Goal: Transaction & Acquisition: Purchase product/service

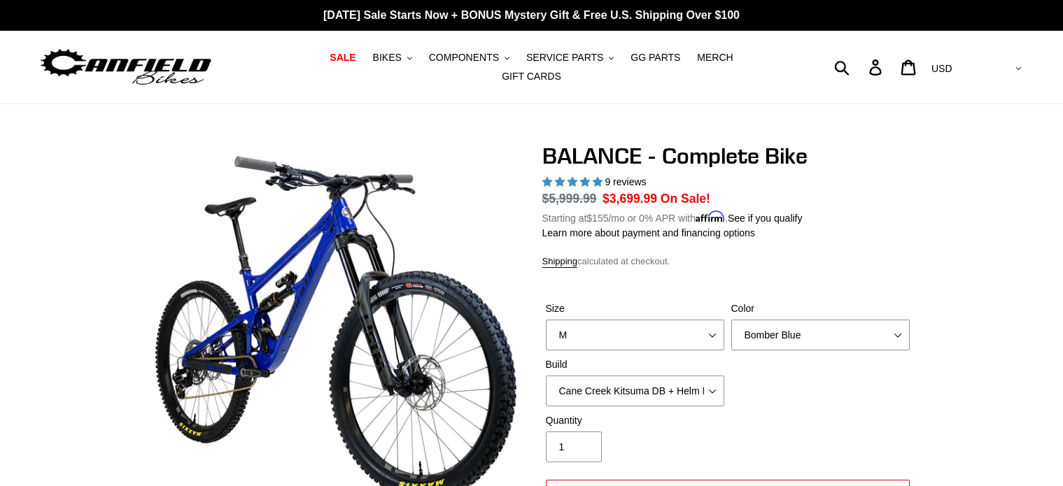
select select "M"
select select "highest-rating"
click at [330, 59] on span "SALE" at bounding box center [343, 58] width 26 height 12
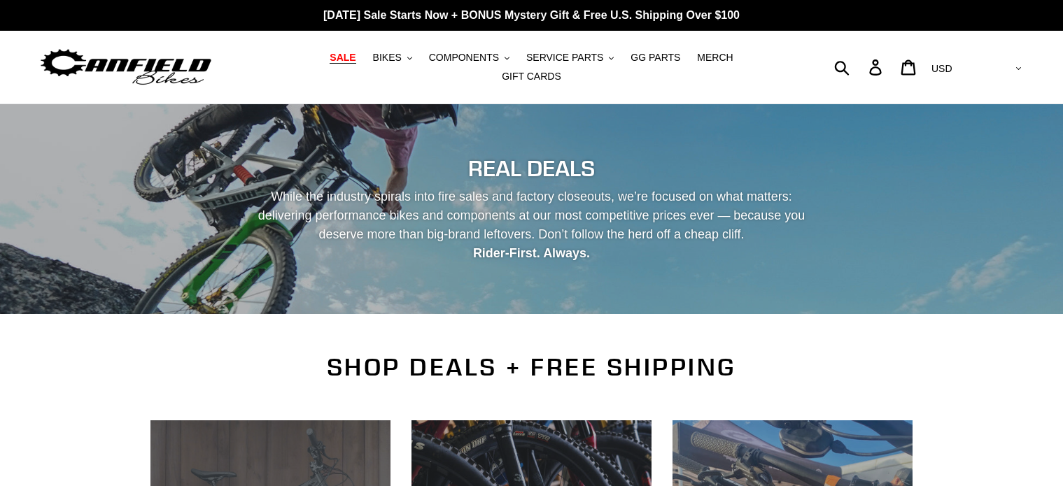
scroll to position [350, 0]
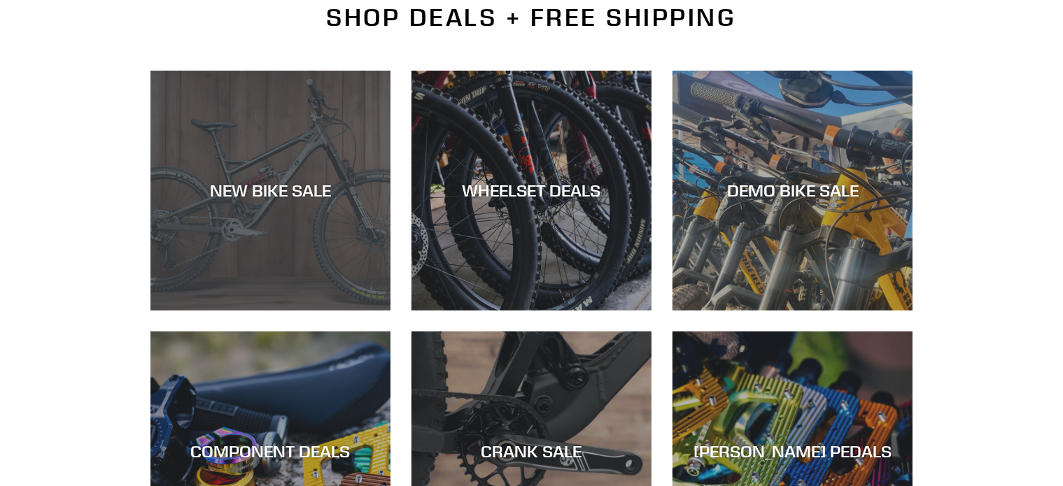
click at [264, 311] on div "NEW BIKE SALE" at bounding box center [270, 311] width 240 height 0
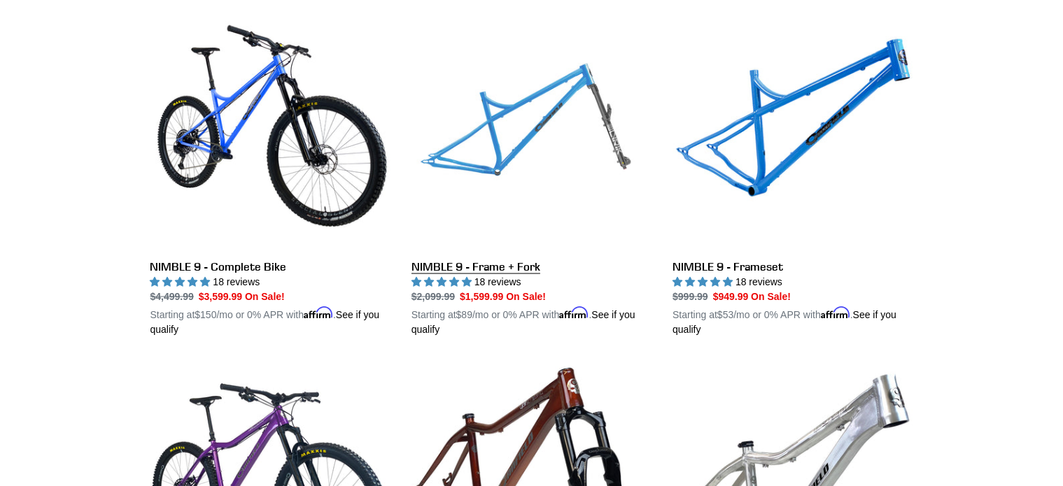
scroll to position [2159, 0]
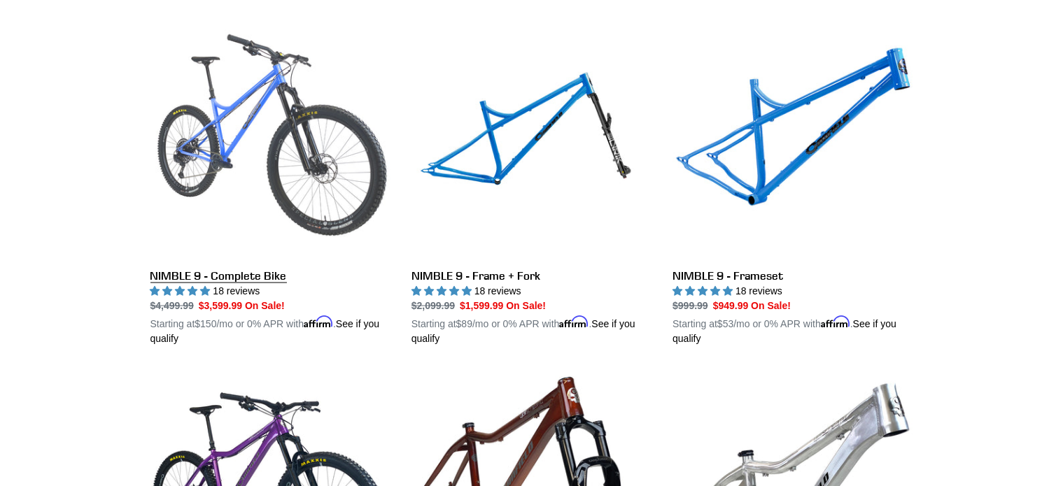
click at [236, 124] on link "NIMBLE 9 - Complete Bike" at bounding box center [270, 183] width 240 height 328
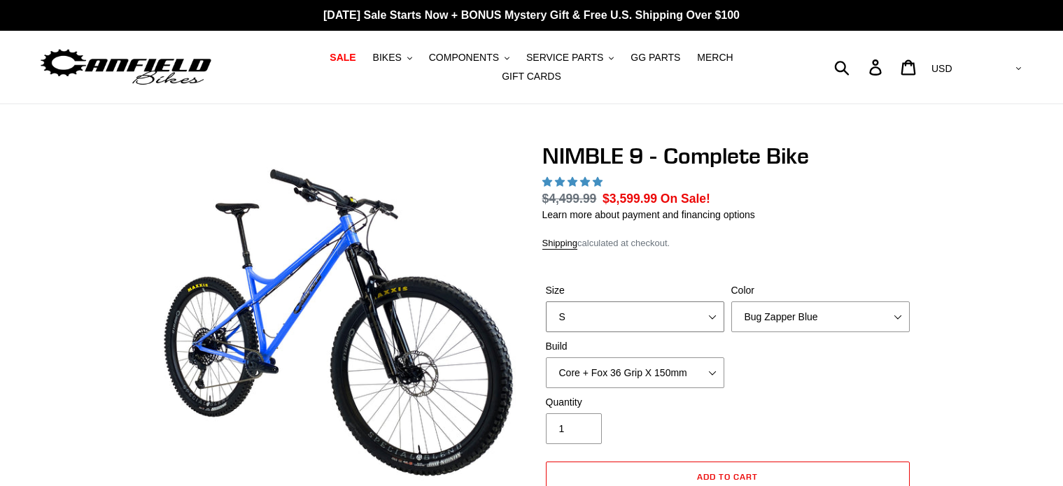
drag, startPoint x: 0, startPoint y: 0, endPoint x: 628, endPoint y: 313, distance: 701.5
click at [629, 302] on select "S M L XL" at bounding box center [635, 317] width 178 height 31
click at [644, 261] on form "Size S M L XL Color Bug Zapper Blue Purple Haze - Sold Out Galaxy Black Build" at bounding box center [727, 402] width 371 height 283
select select "highest-rating"
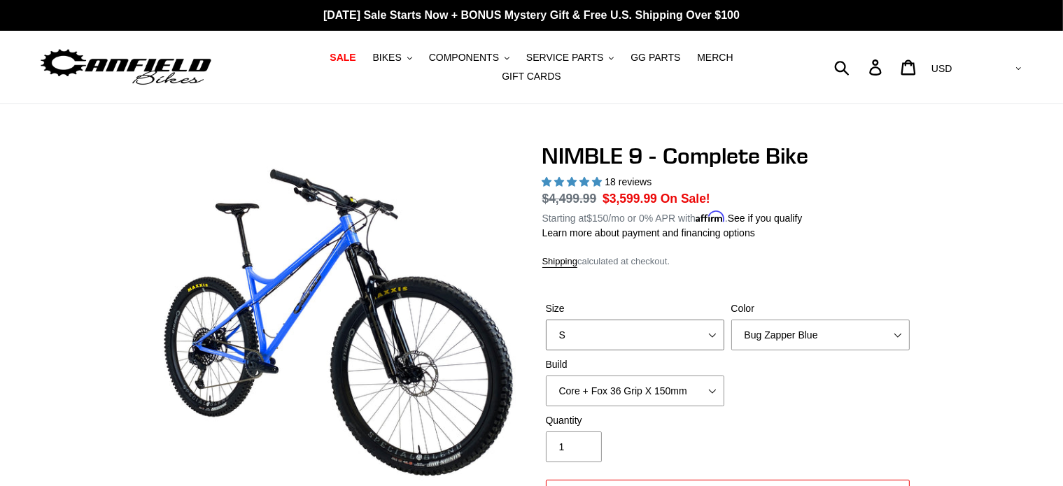
click at [701, 327] on select "S M L XL" at bounding box center [635, 335] width 178 height 31
select select "M"
click at [546, 320] on select "S M L XL" at bounding box center [635, 335] width 178 height 31
click at [706, 377] on select "Core + Fox 36 Grip X 150mm Pro + Fox 36 Grip X 150mm Core + RockShox Lyrik Ulti…" at bounding box center [635, 391] width 178 height 31
select select "Pro + RockShox Lyrik Ultimate 150mm"
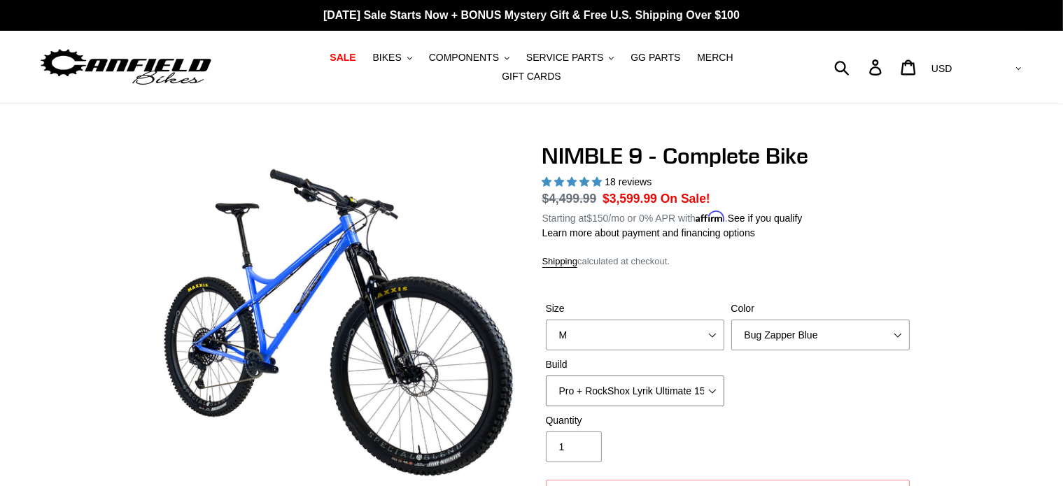
click at [546, 376] on select "Core + Fox 36 Grip X 150mm Pro + Fox 36 Grip X 150mm Core + RockShox Lyrik Ulti…" at bounding box center [635, 391] width 178 height 31
type input "2"
click at [580, 436] on input "2" at bounding box center [574, 447] width 56 height 31
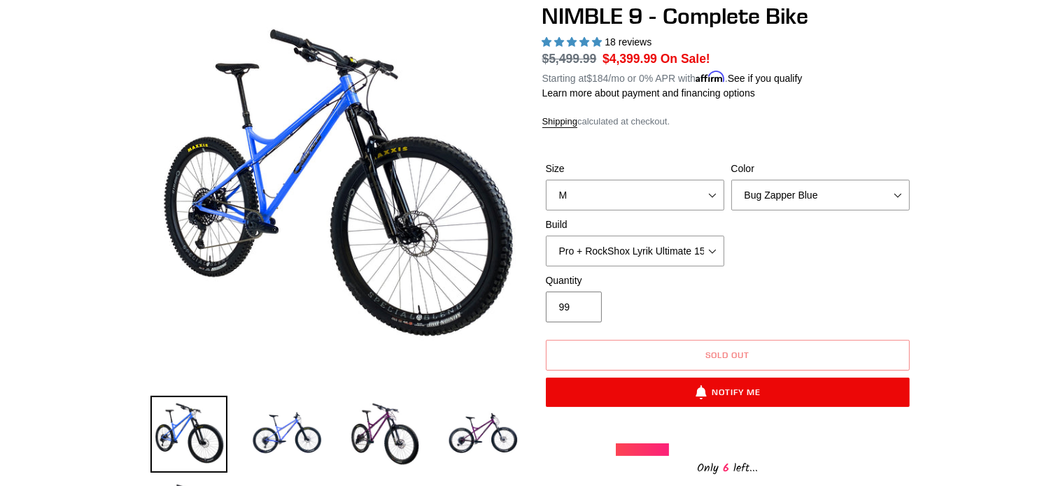
type input "9"
type input "1"
click at [656, 244] on select "Core + Fox 36 Grip X 150mm Pro + Fox 36 Grip X 150mm Core + RockShox Lyrik Ulti…" at bounding box center [635, 251] width 178 height 31
select select "Core + Fox 36 Grip X 150mm"
click at [546, 236] on select "Core + Fox 36 Grip X 150mm Pro + Fox 36 Grip X 150mm Core + RockShox Lyrik Ulti…" at bounding box center [635, 251] width 178 height 31
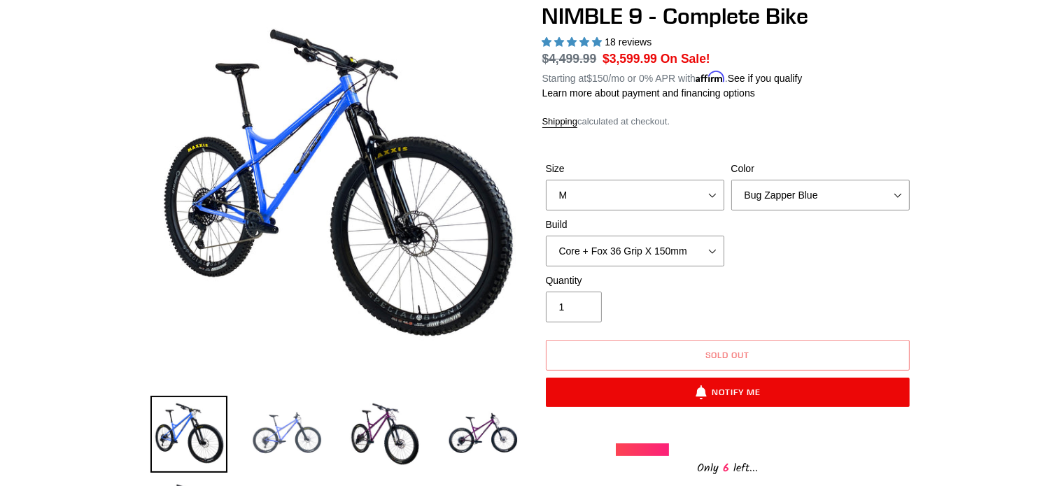
click at [289, 425] on img at bounding box center [286, 434] width 77 height 77
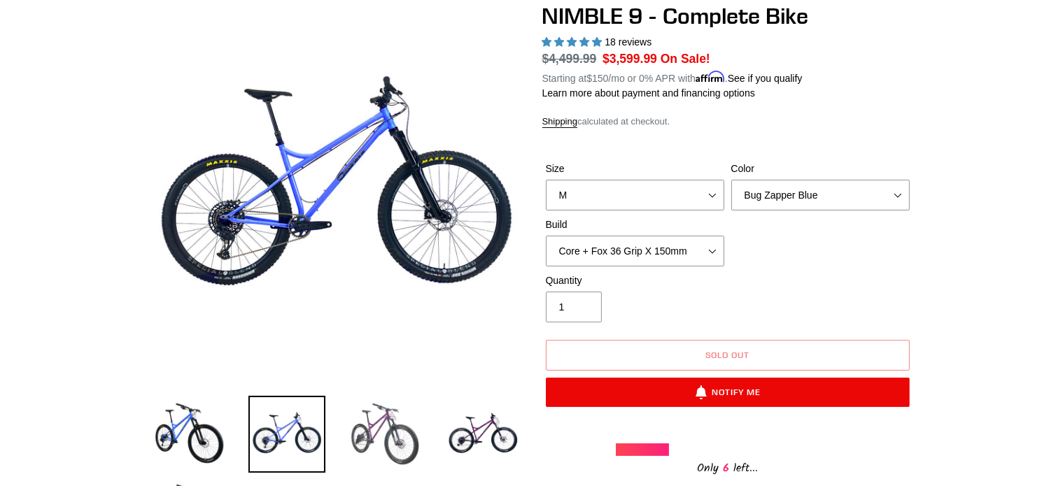
click at [374, 435] on img at bounding box center [384, 434] width 77 height 77
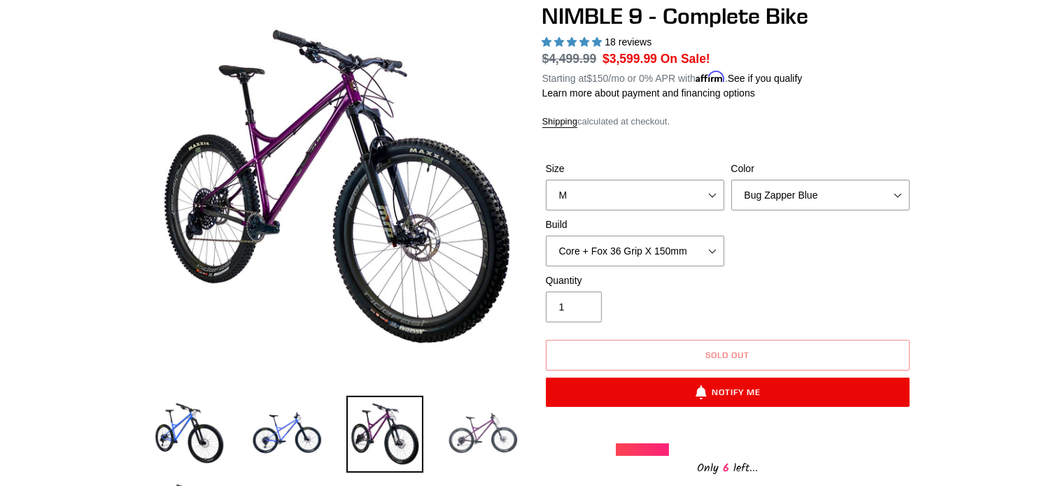
click at [475, 439] on img at bounding box center [482, 434] width 77 height 77
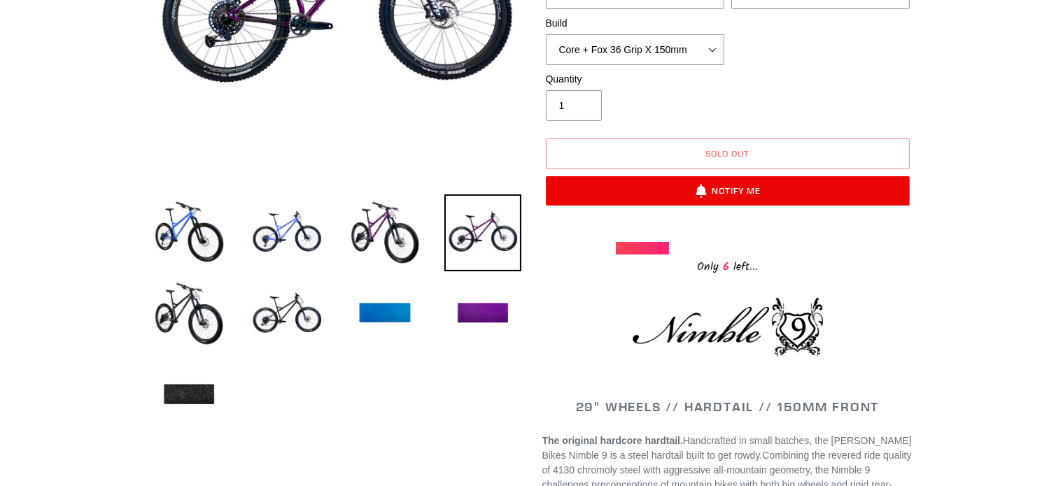
scroll to position [350, 0]
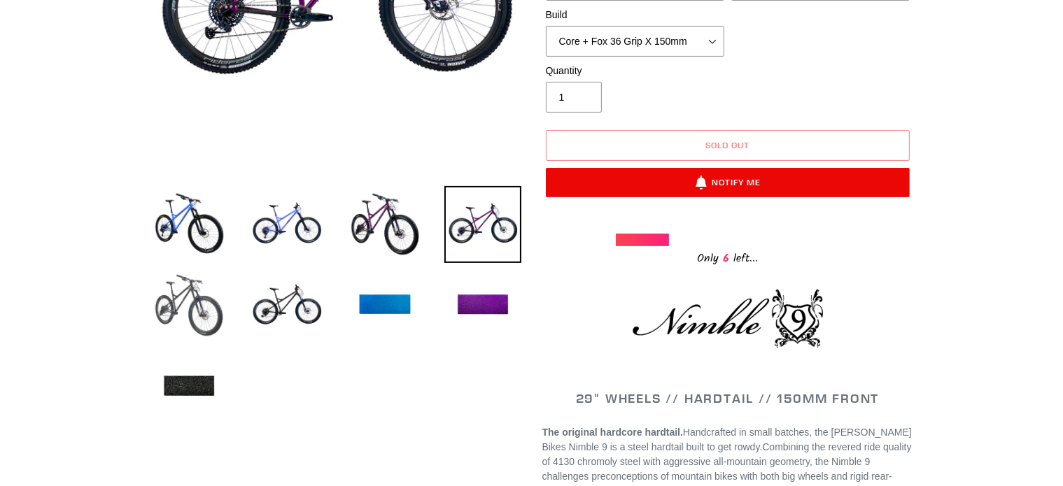
click at [183, 288] on img at bounding box center [188, 305] width 77 height 77
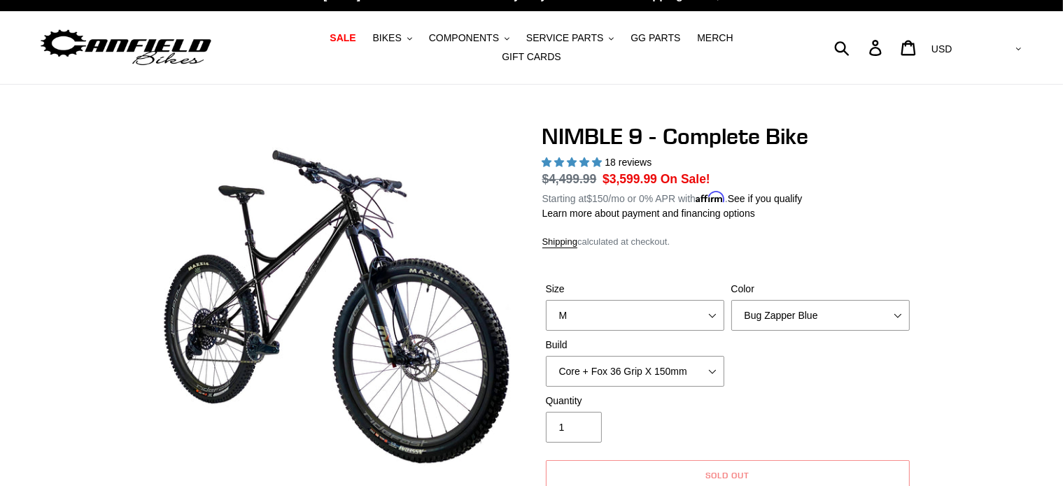
scroll to position [0, 0]
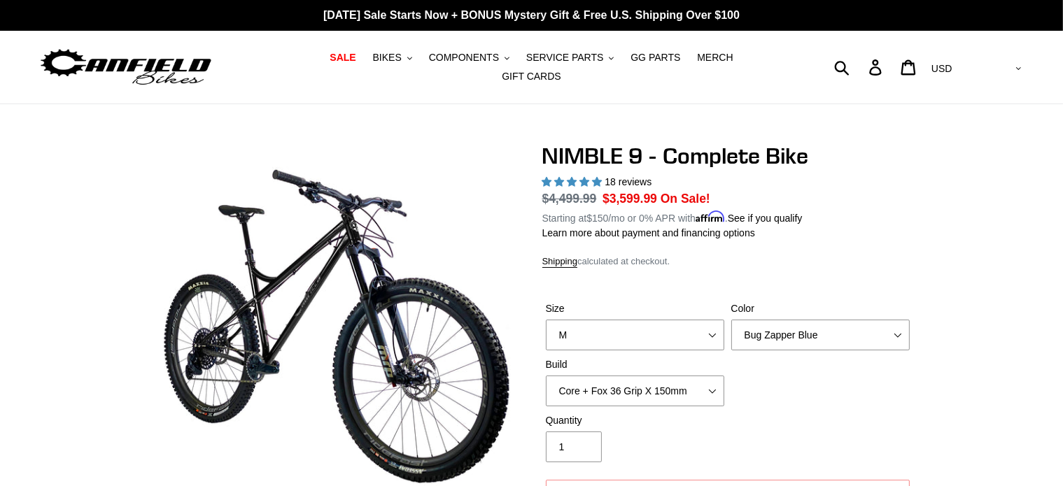
click at [893, 62] on div "Submit Search Log in Cart 0 items Currency AED AFN ALL AMD ANG AUD AWG AZN BAM …" at bounding box center [901, 67] width 246 height 31
click at [800, 320] on select "Bug Zapper Blue Purple Haze - Sold Out Galaxy Black" at bounding box center [820, 335] width 178 height 31
click at [731, 320] on select "Bug Zapper Blue Purple Haze - Sold Out Galaxy Black" at bounding box center [820, 335] width 178 height 31
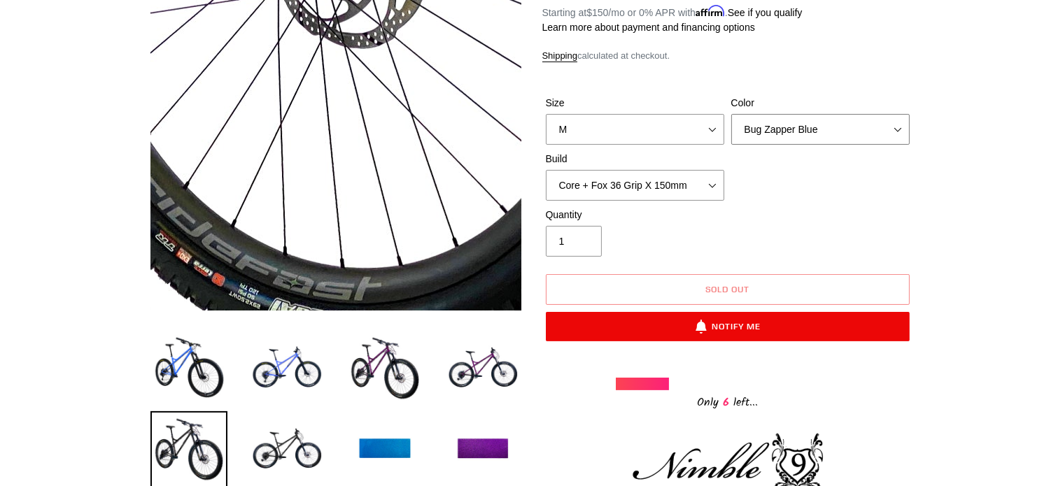
scroll to position [210, 0]
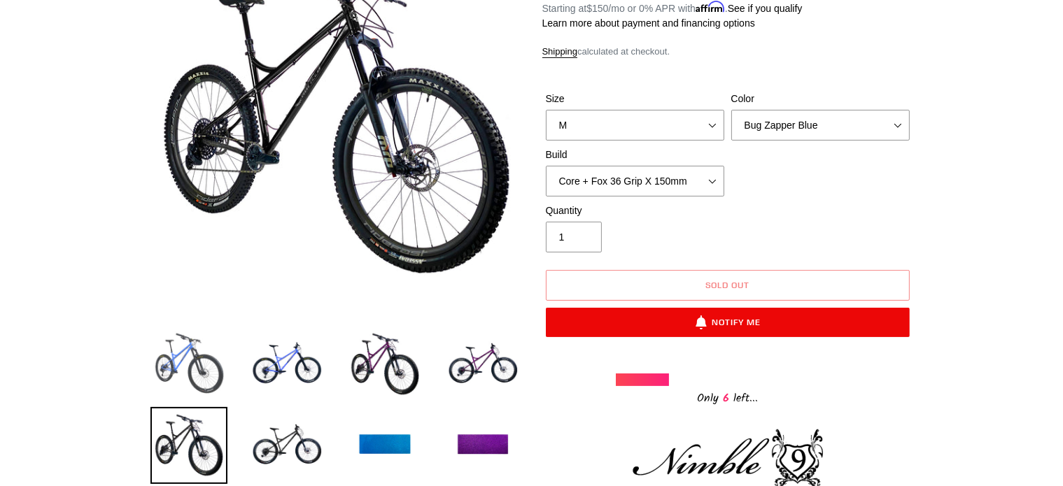
click at [192, 355] on img at bounding box center [188, 364] width 77 height 77
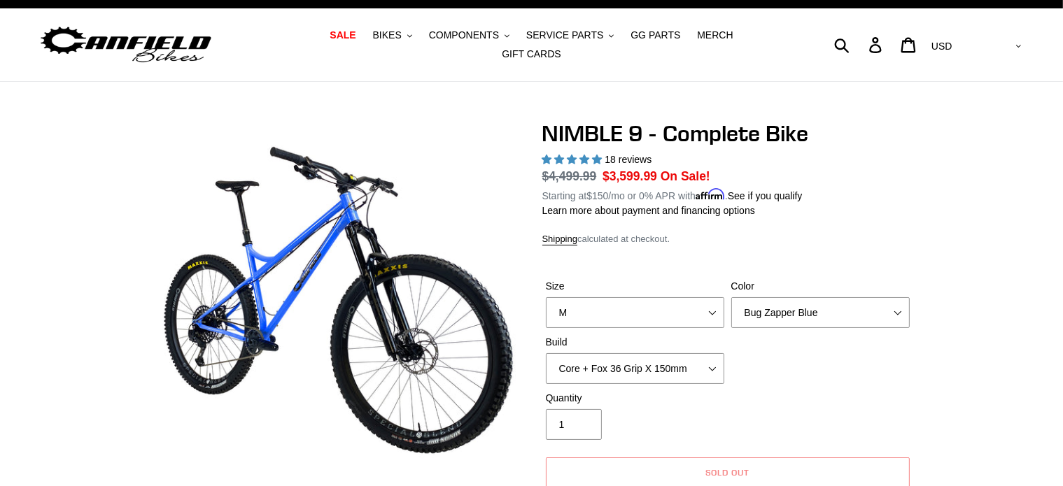
scroll to position [0, 0]
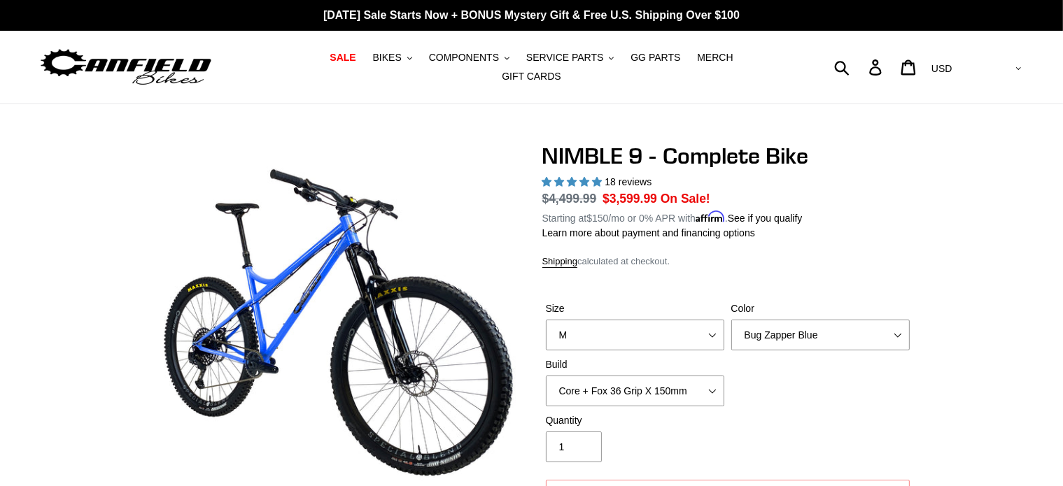
click at [890, 69] on div "Submit Search Log in Cart 0 items Currency AED AFN ALL AMD ANG AUD AWG AZN BAM …" at bounding box center [901, 67] width 246 height 31
click at [860, 64] on form "Submit" at bounding box center [819, 67] width 82 height 31
type input "titanium"
click at [826, 52] on button "Submit" at bounding box center [843, 67] width 34 height 31
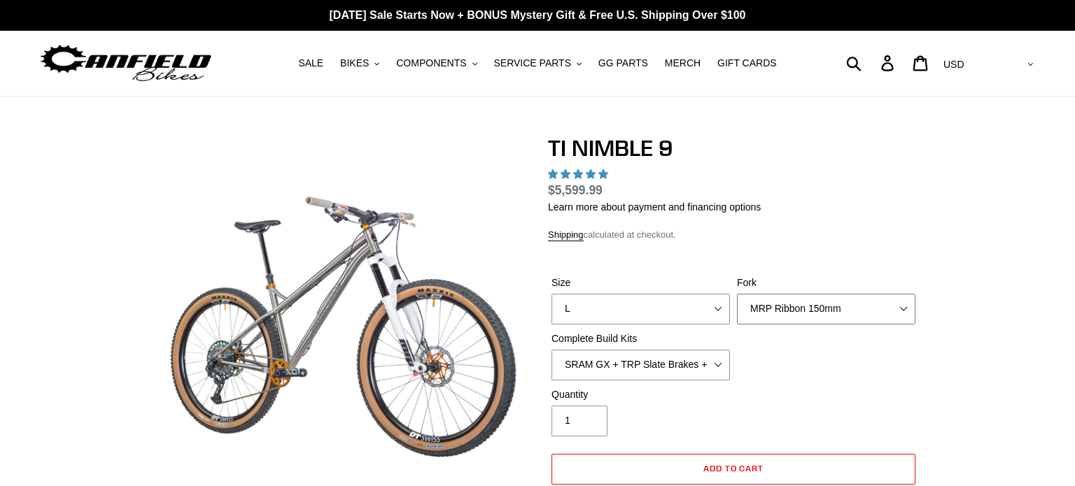
click at [762, 321] on select "MRP Ribbon 150mm RockShox Lyrik 150mm Fox Factory 36 150mm Cane Creek Helm 150m…" at bounding box center [826, 309] width 178 height 31
click at [790, 248] on div "TI NIMBLE 9 18 reviews Regular price $5,599.99 Sale price $5,599.99 On Sale! Un…" at bounding box center [733, 332] width 371 height 395
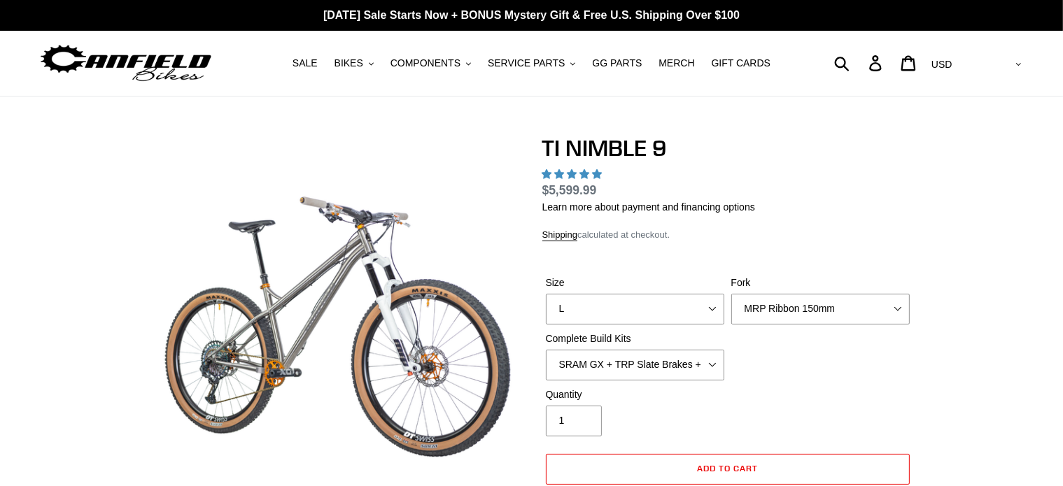
scroll to position [140, 0]
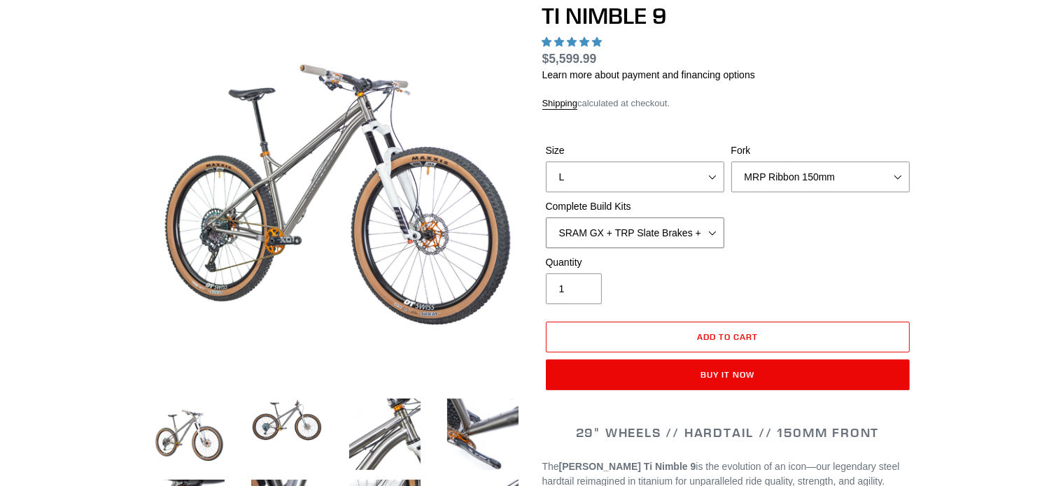
click at [718, 226] on select "SRAM GX + TRP Slate Brakes + Rotors + e13 LG-1 Wheels SHIMANO XT + SHIMANO brak…" at bounding box center [635, 233] width 178 height 31
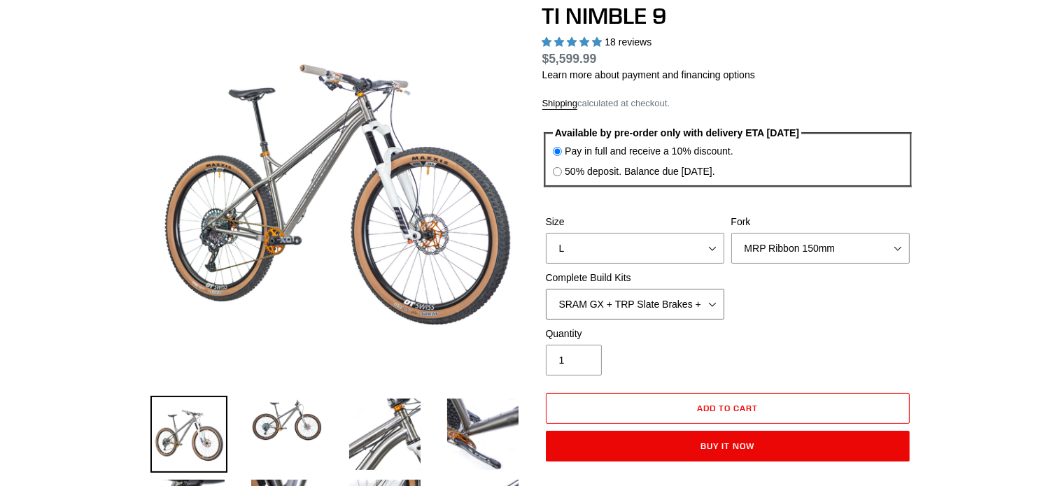
select select "highest-rating"
click at [769, 327] on div "Quantity 1" at bounding box center [727, 355] width 371 height 56
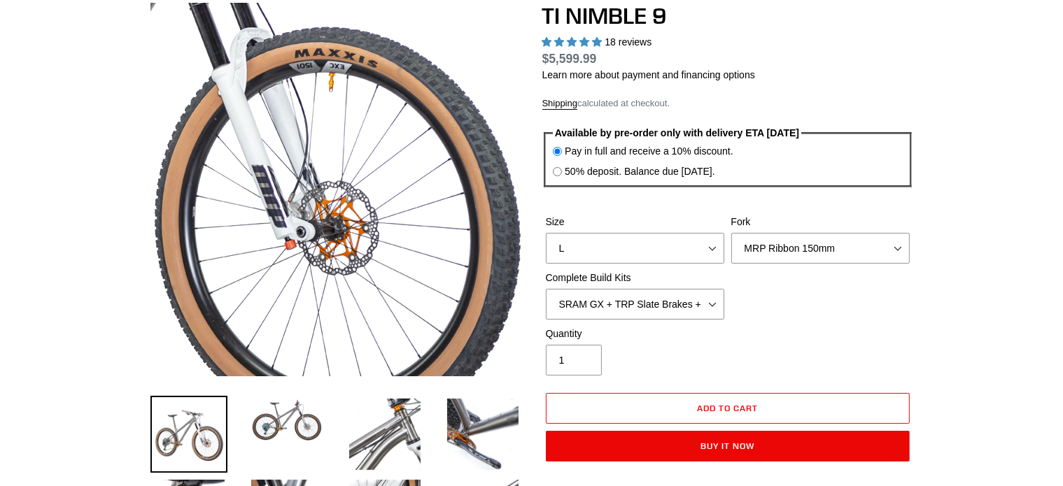
scroll to position [490, 0]
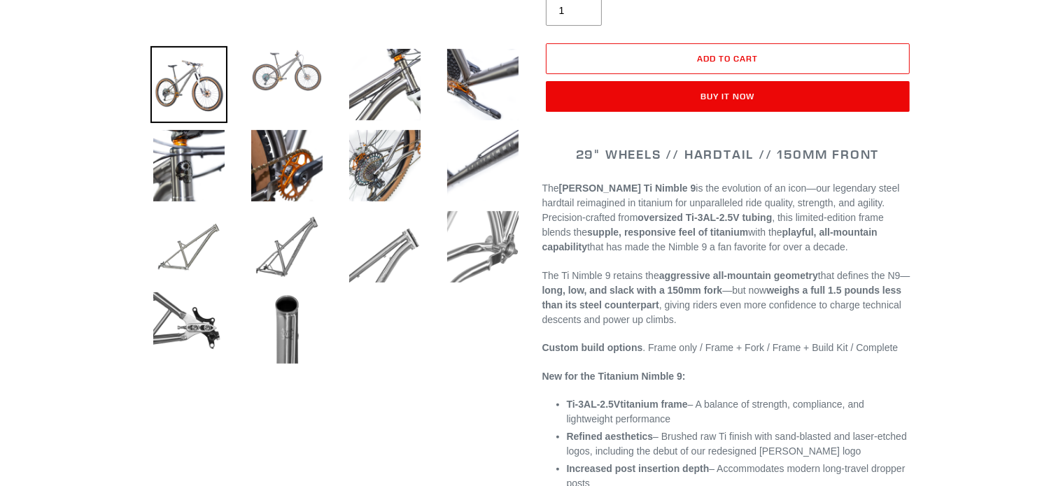
click at [308, 85] on img at bounding box center [286, 70] width 77 height 49
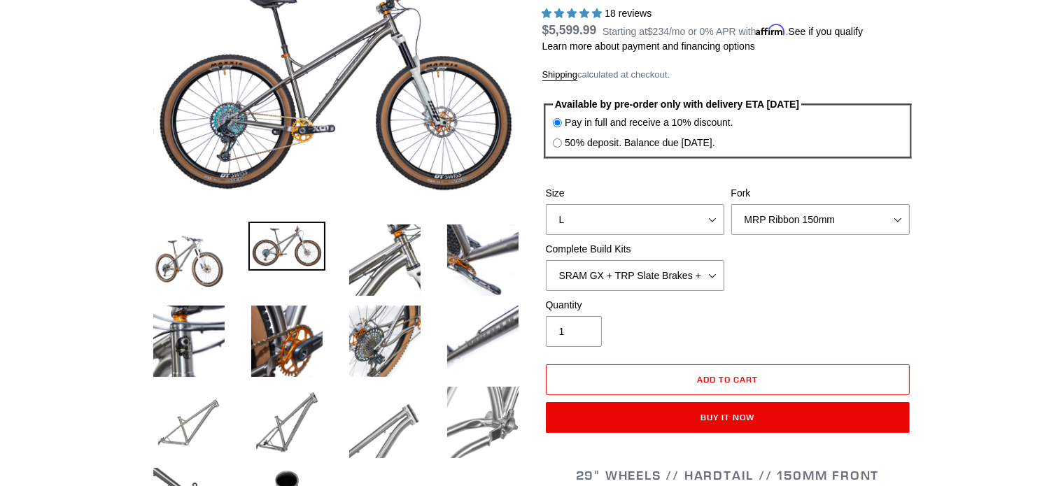
scroll to position [0, 0]
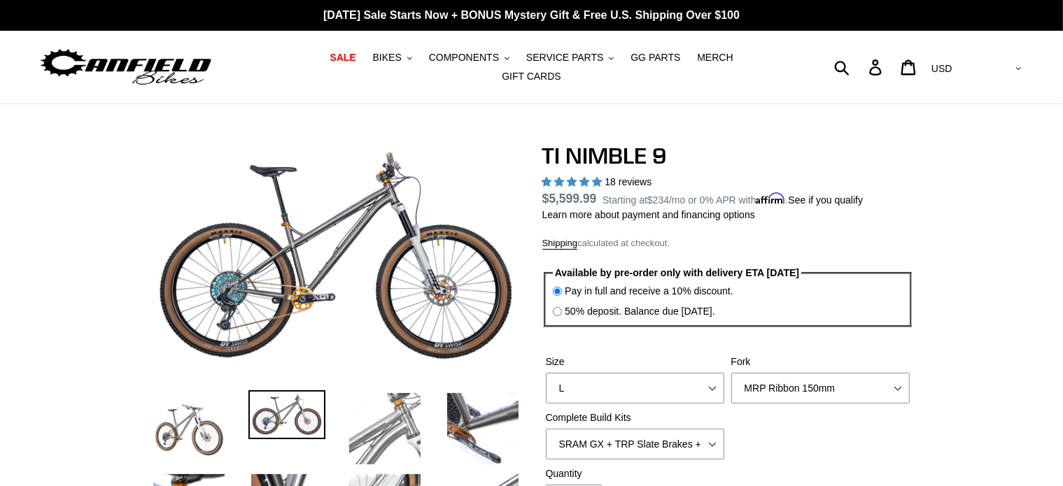
click at [379, 409] on img at bounding box center [384, 429] width 77 height 77
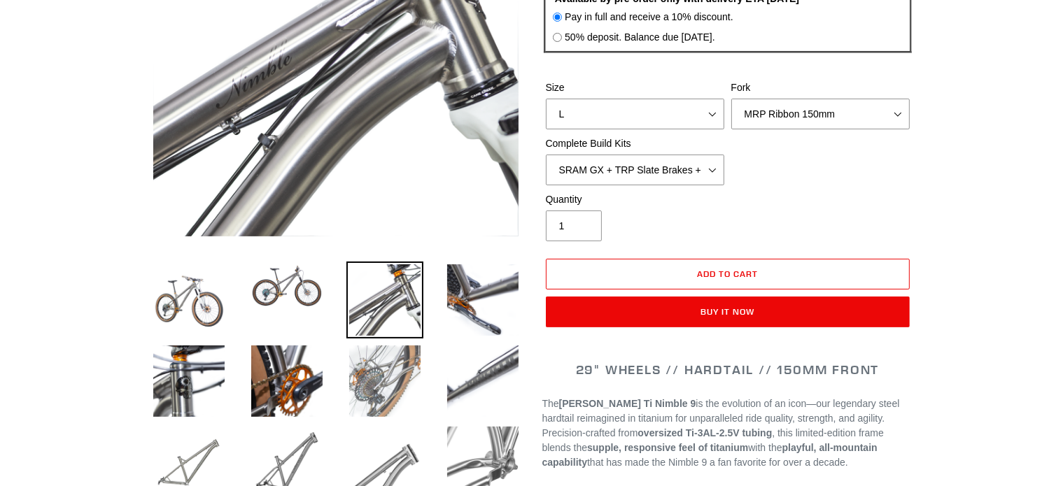
scroll to position [280, 0]
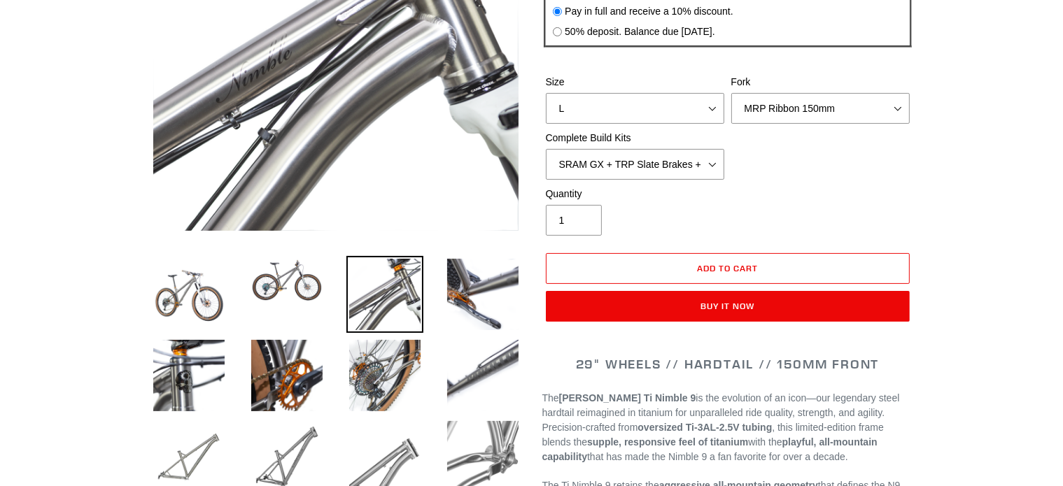
click at [314, 263] on img at bounding box center [286, 280] width 77 height 49
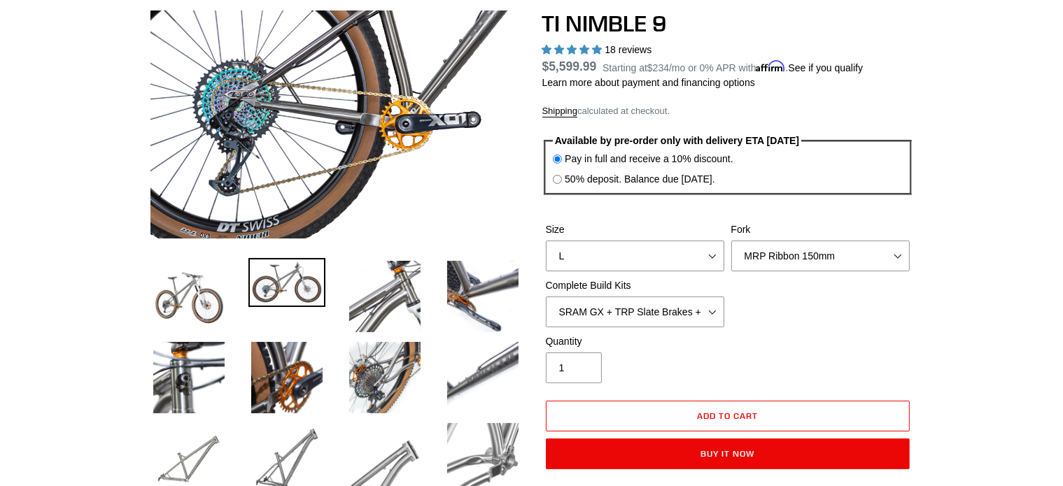
scroll to position [70, 0]
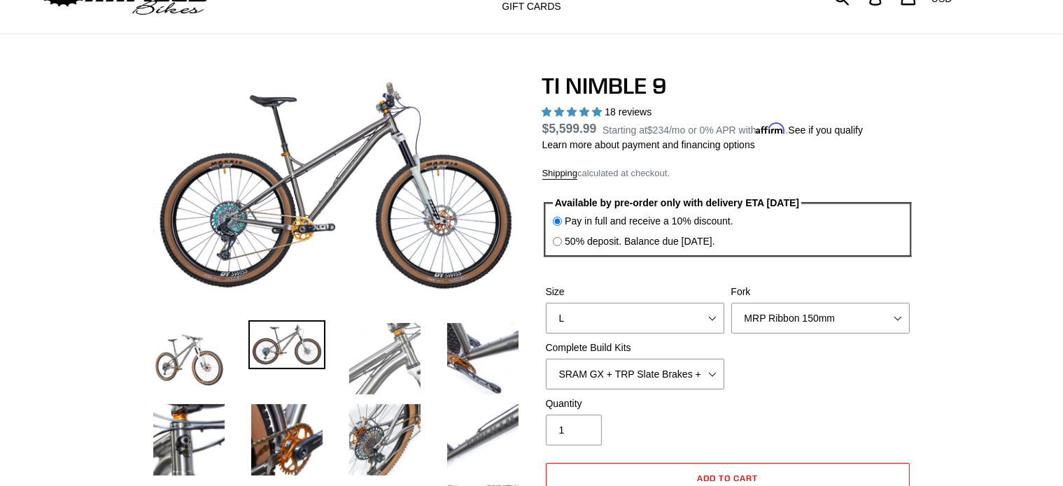
click at [406, 342] on img at bounding box center [384, 359] width 77 height 77
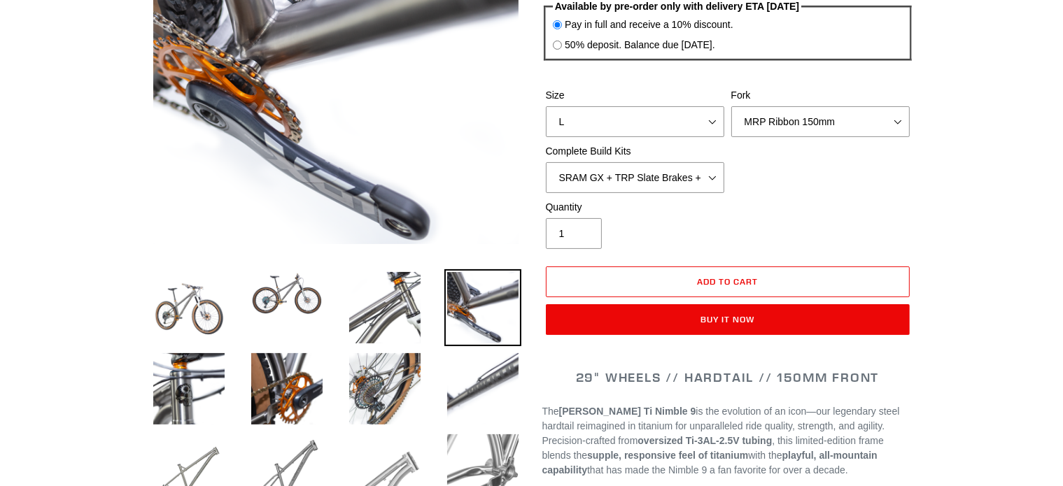
scroll to position [280, 0]
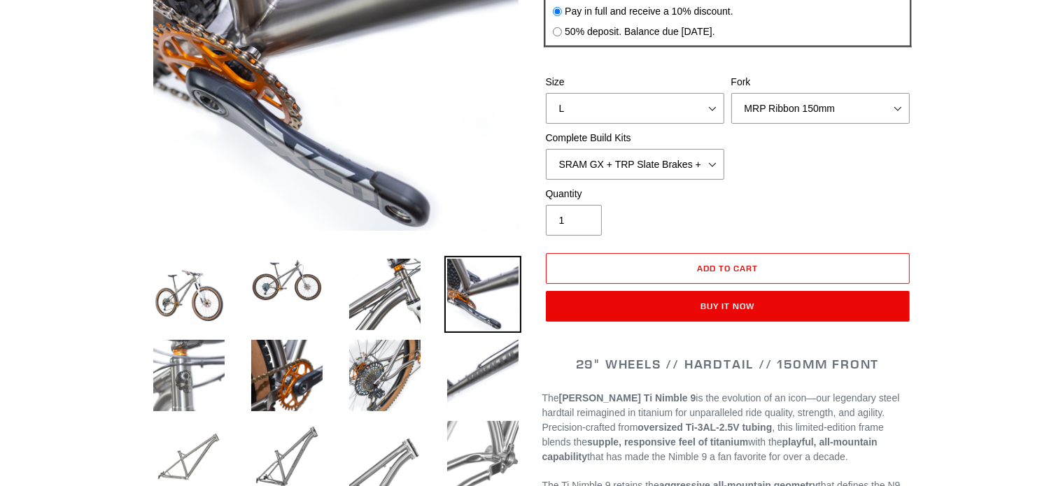
click at [218, 346] on img at bounding box center [188, 375] width 77 height 77
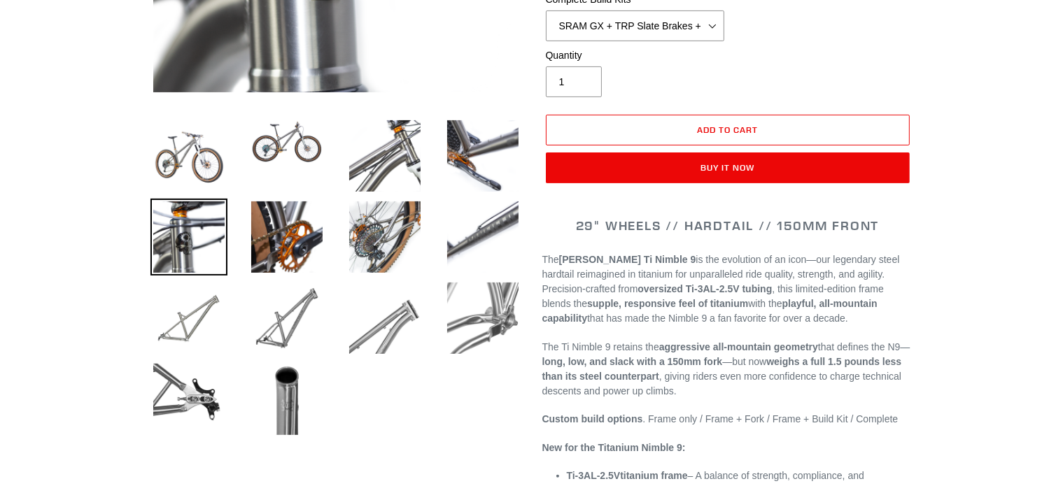
scroll to position [420, 0]
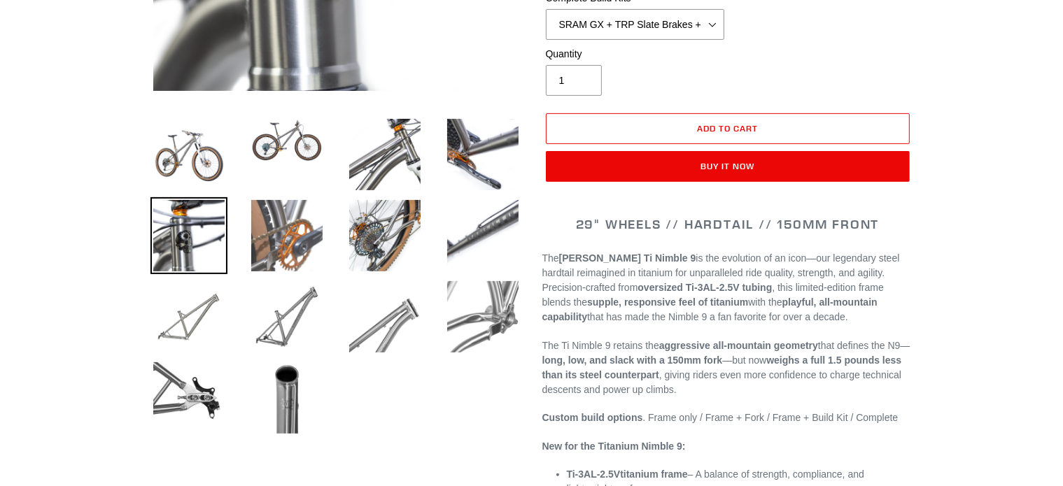
click at [277, 240] on img at bounding box center [286, 235] width 77 height 77
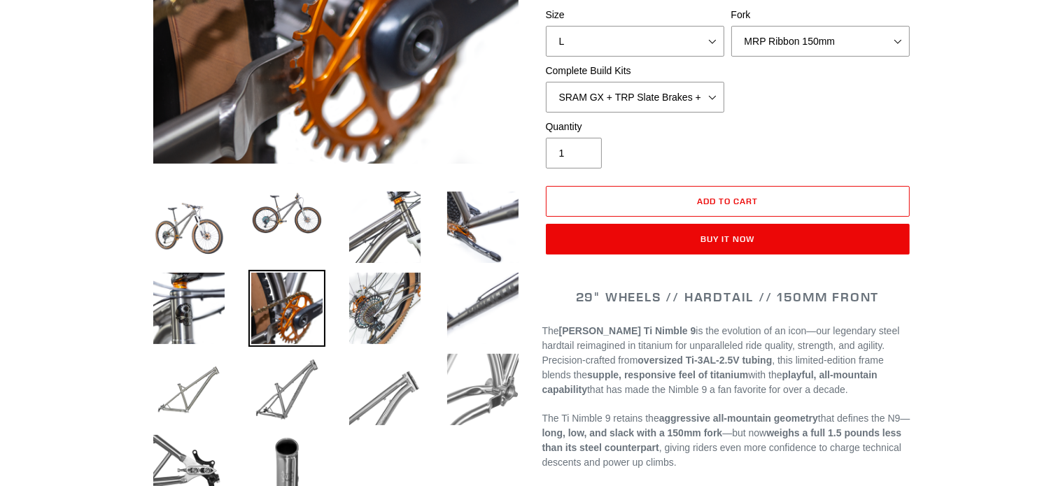
scroll to position [350, 0]
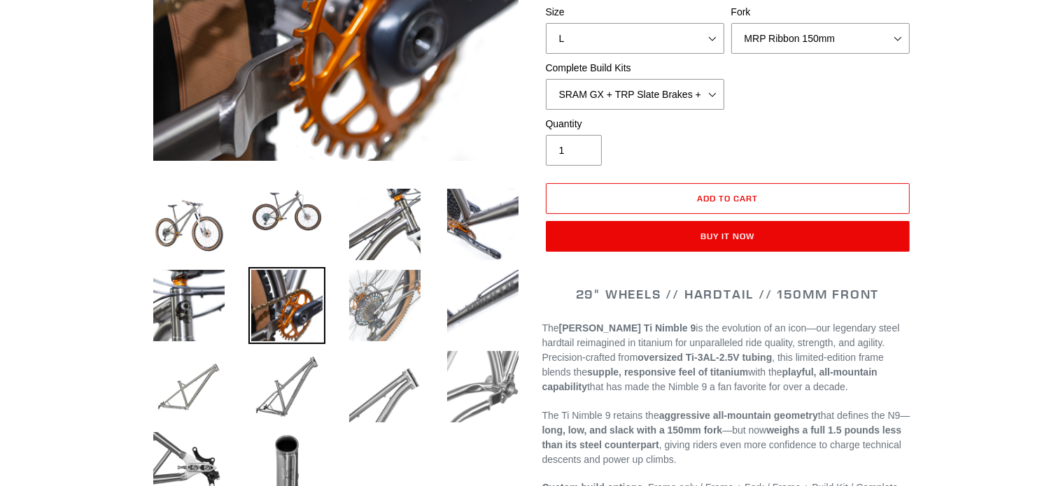
click at [375, 298] on img at bounding box center [384, 305] width 77 height 77
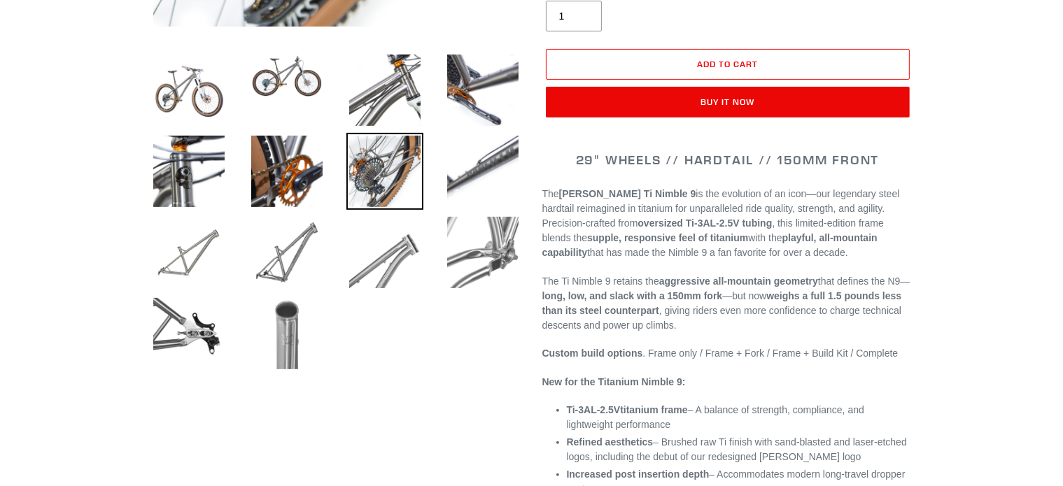
scroll to position [490, 0]
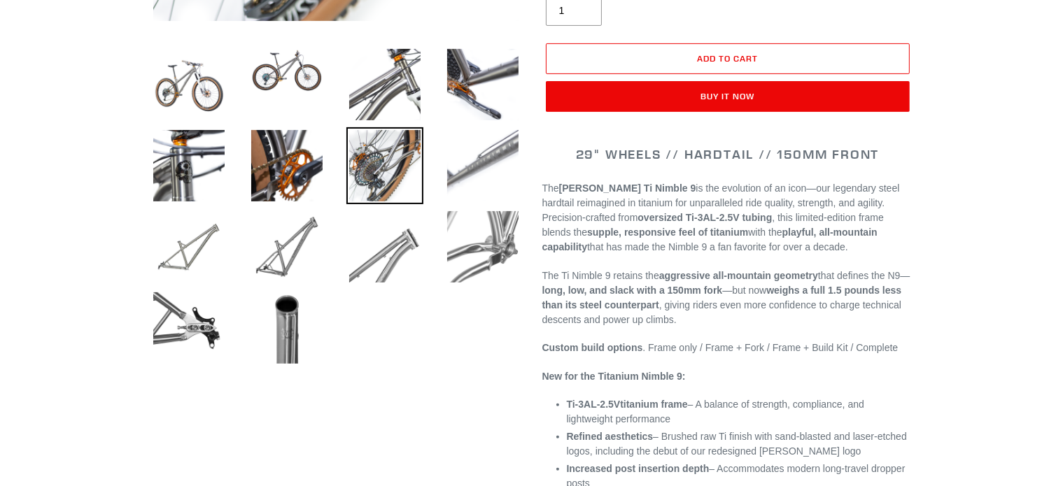
click at [496, 184] on img at bounding box center [482, 165] width 77 height 77
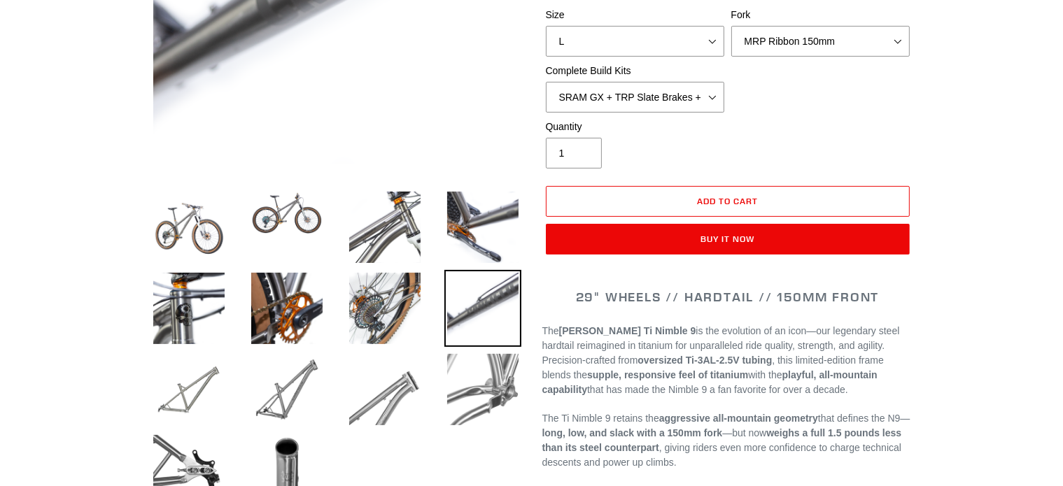
scroll to position [420, 0]
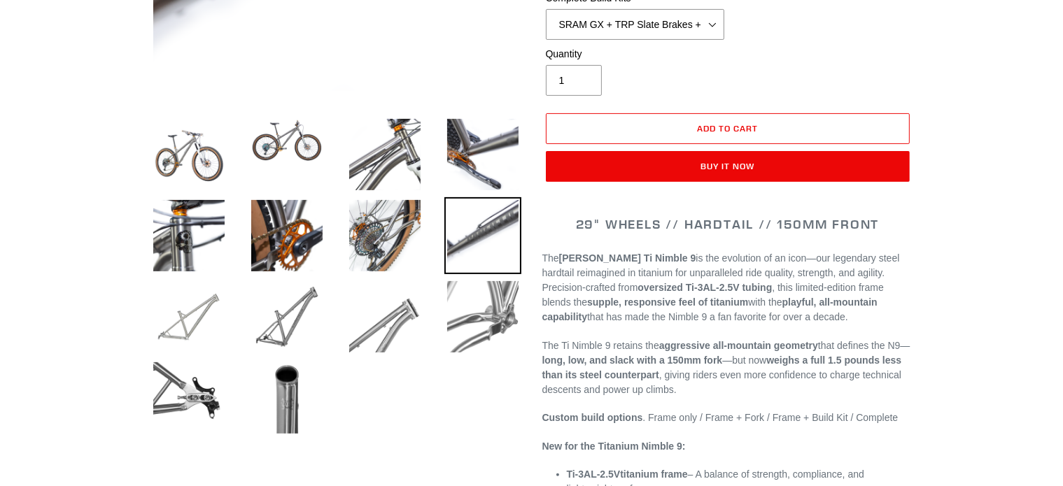
click at [183, 323] on img at bounding box center [188, 317] width 77 height 77
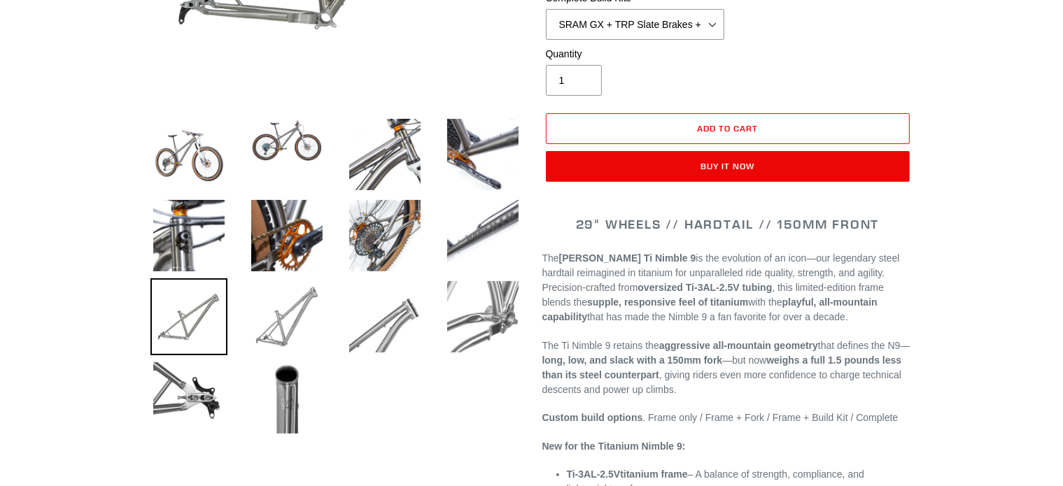
click at [253, 316] on img at bounding box center [286, 317] width 77 height 77
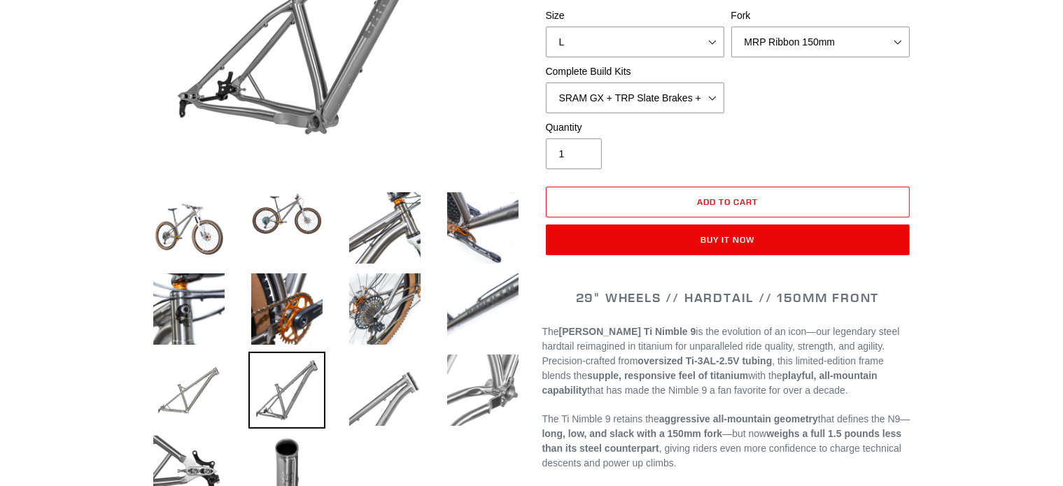
scroll to position [350, 0]
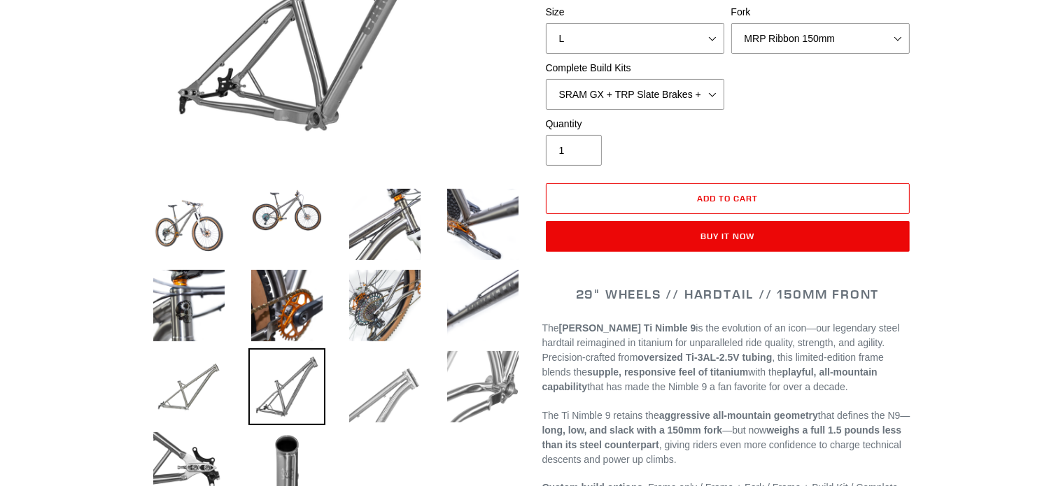
click at [372, 377] on img at bounding box center [384, 387] width 77 height 77
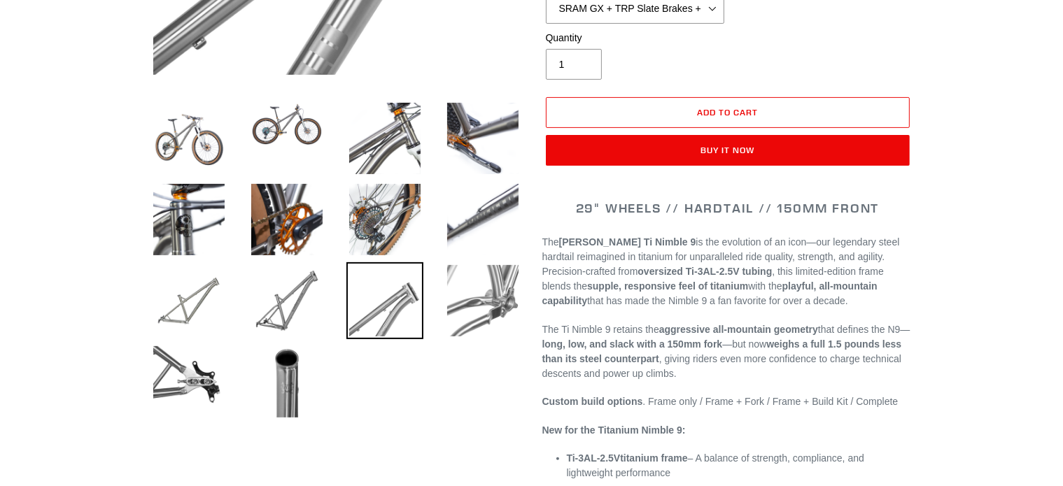
scroll to position [490, 0]
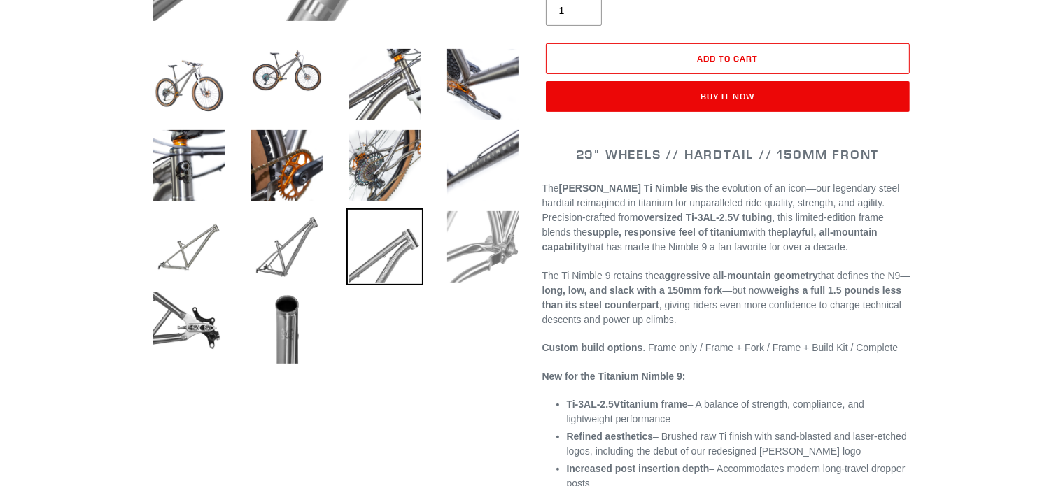
click at [470, 251] on img at bounding box center [482, 247] width 77 height 77
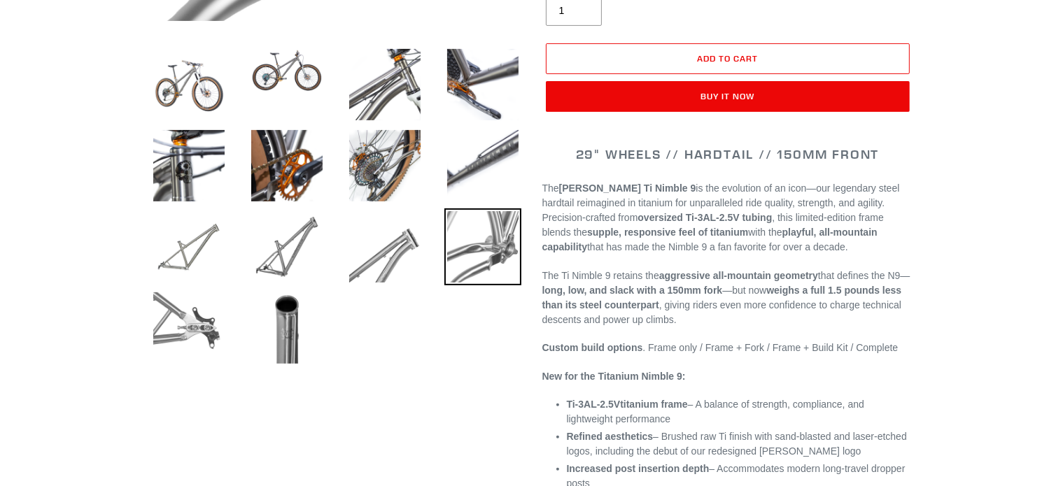
click at [191, 310] on img at bounding box center [188, 328] width 77 height 77
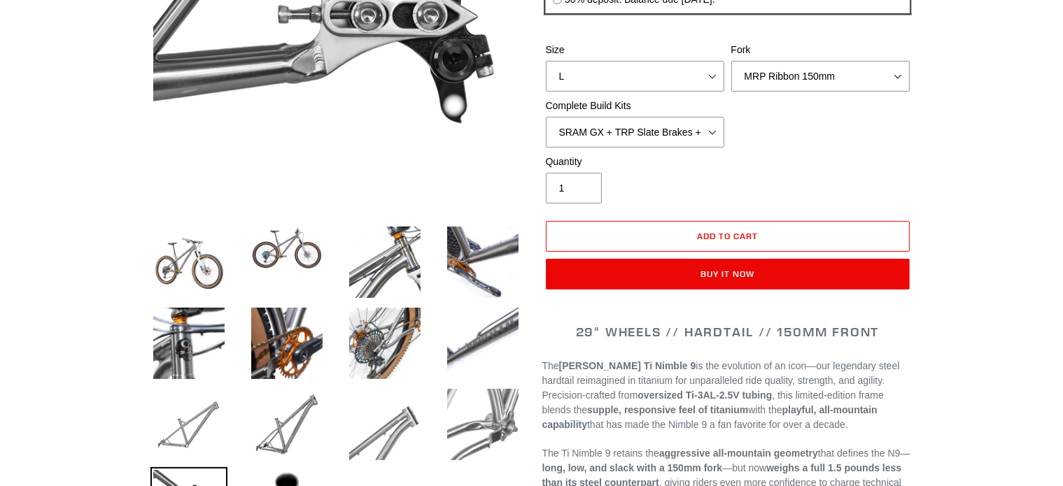
scroll to position [420, 0]
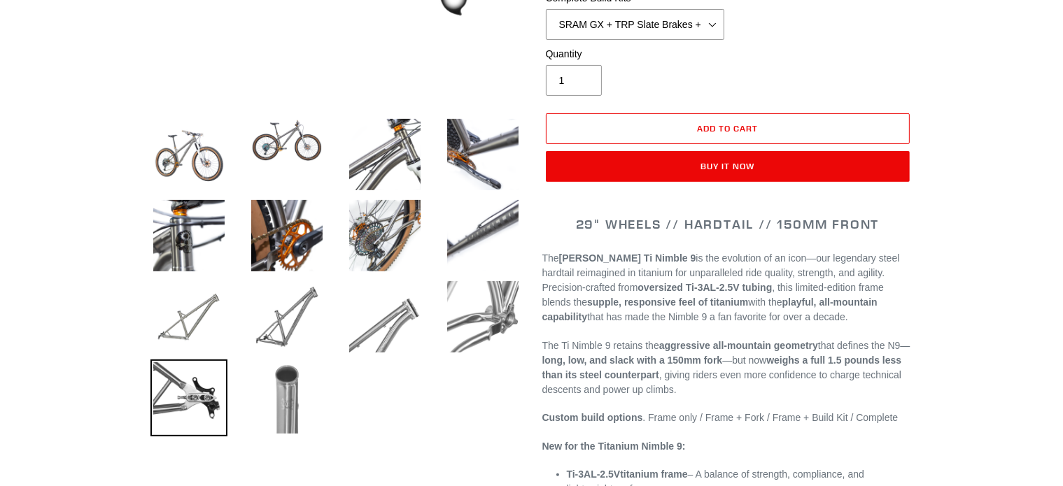
click at [269, 379] on img at bounding box center [286, 398] width 77 height 77
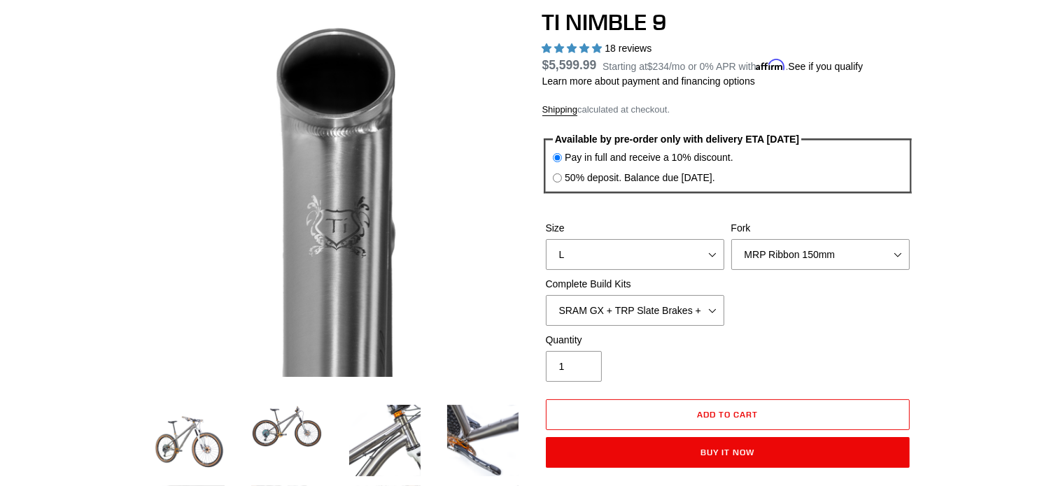
scroll to position [140, 0]
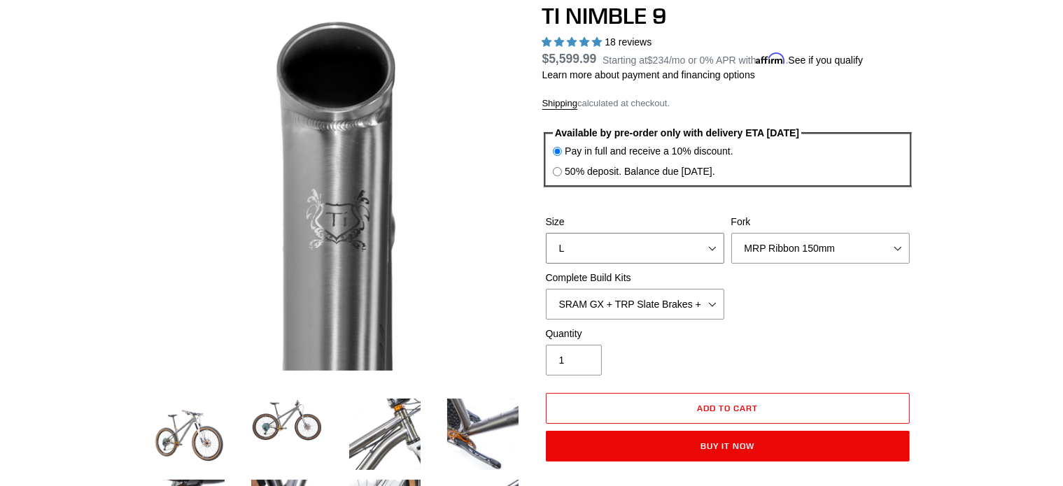
click at [702, 240] on select "S M L XL / XXL (Specify at checkout)" at bounding box center [635, 248] width 178 height 31
select select "M"
click at [546, 233] on select "S M L XL / XXL (Specify at checkout)" at bounding box center [635, 248] width 178 height 31
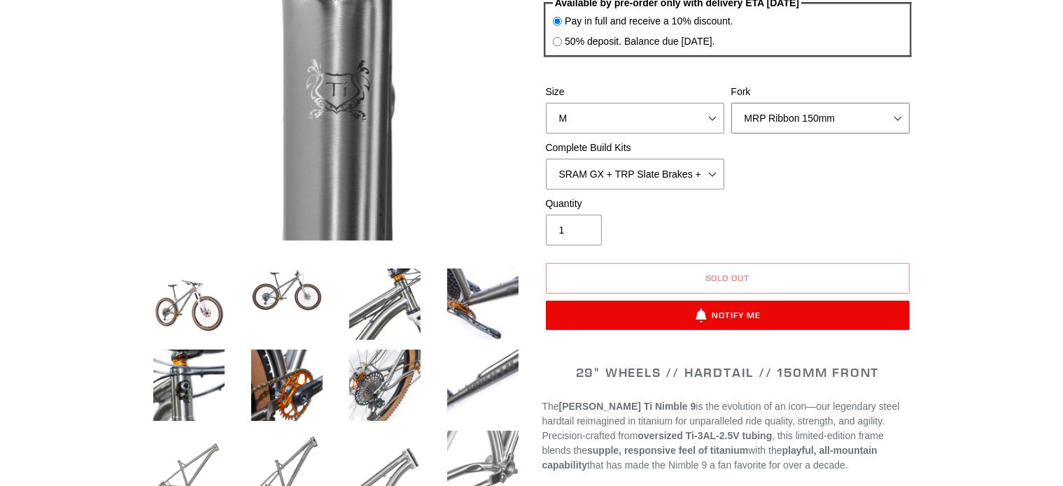
click at [828, 134] on select "MRP Ribbon 150mm RockShox Lyrik 150mm Fox Factory 36 150mm Cane Creek Helm 150m…" at bounding box center [820, 118] width 178 height 31
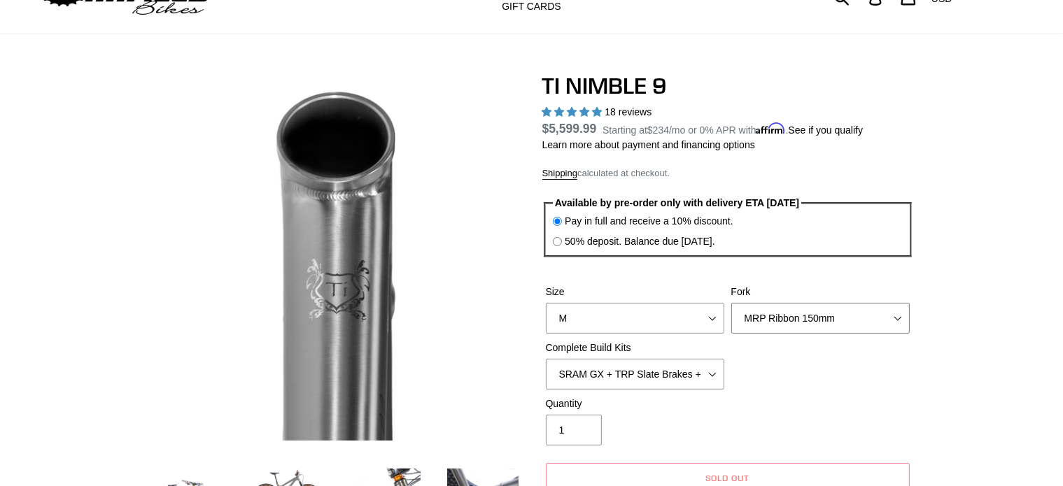
select select "Fox Factory 36 150mm"
click at [731, 303] on select "MRP Ribbon 150mm RockShox Lyrik 150mm Fox Factory 36 150mm Cane Creek Helm 150m…" at bounding box center [820, 318] width 178 height 31
click at [691, 367] on select "SRAM GX + TRP Slate Brakes + Rotors + e13 LG-1 Wheels SHIMANO XT + SHIMANO brak…" at bounding box center [635, 374] width 178 height 31
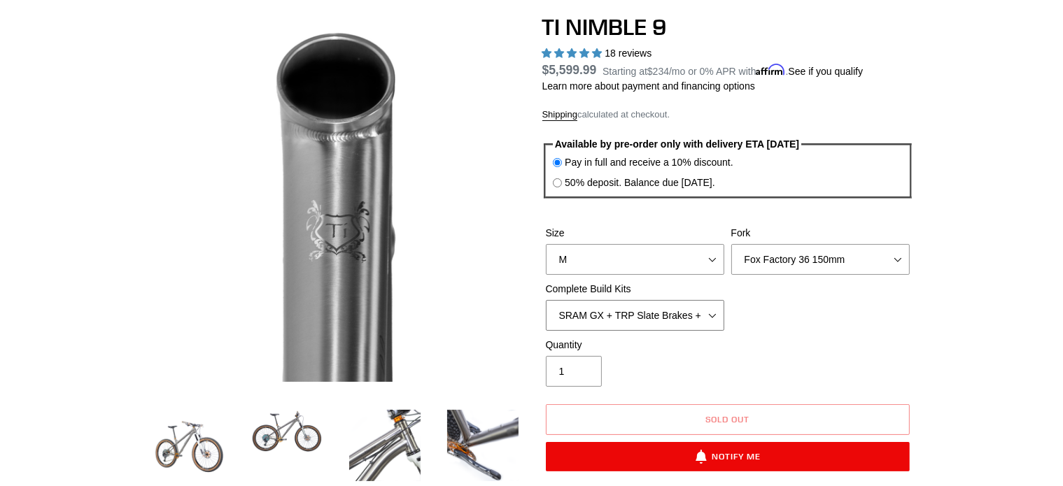
scroll to position [140, 0]
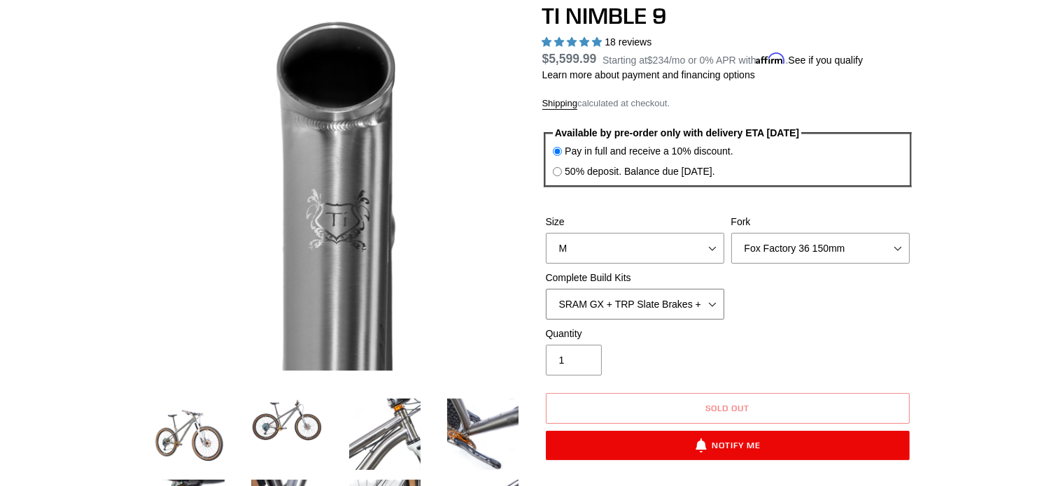
click at [710, 294] on select "SRAM GX + TRP Slate Brakes + Rotors + e13 LG-1 Wheels SHIMANO XT + SHIMANO brak…" at bounding box center [635, 304] width 178 height 31
select select "SHIMANO XT + SHIMANO brakes + Rotors + e13 LG-1 Wheels"
click at [546, 289] on select "SRAM GX + TRP Slate Brakes + Rotors + e13 LG-1 Wheels SHIMANO XT + SHIMANO brak…" at bounding box center [635, 304] width 178 height 31
click at [692, 299] on select "SRAM GX + TRP Slate Brakes + Rotors + e13 LG-1 Wheels SHIMANO XT + SHIMANO brak…" at bounding box center [635, 304] width 178 height 31
click at [888, 291] on div "Size S M L XL / XXL (Specify at checkout) Fork MRP Ribbon 150mm RockShox Lyrik …" at bounding box center [727, 271] width 371 height 112
